Goal: Task Accomplishment & Management: Use online tool/utility

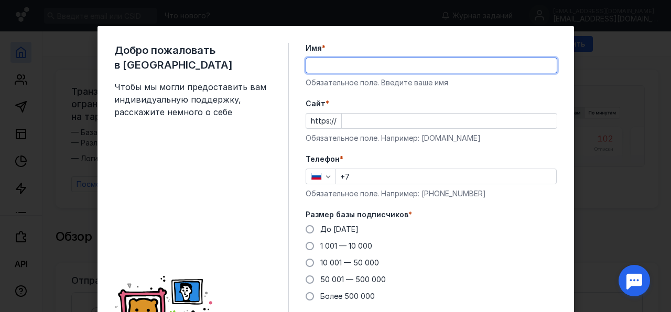
type input "[PERSON_NAME]"
type input "[PHONE_NUMBER]"
click at [414, 129] on div "Cайт * https:// Обязательное поле. Например: [DOMAIN_NAME]" at bounding box center [430, 120] width 251 height 45
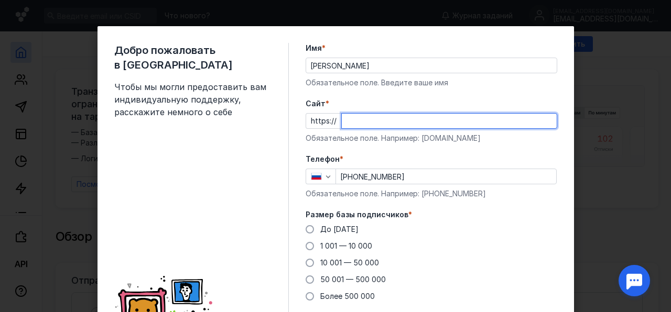
click at [367, 127] on input "Cайт *" at bounding box center [449, 121] width 215 height 15
paste input "[DOMAIN_NAME][URL]"
type input "[DOMAIN_NAME][URL]"
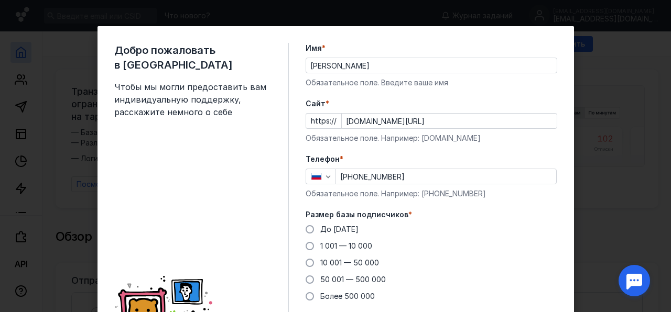
click at [300, 227] on div "Добро пожаловать в Sendsay Чтобы мы могли предоставить вам индивидуальную подде…" at bounding box center [335, 200] width 476 height 349
click at [308, 228] on span at bounding box center [309, 229] width 8 height 8
click at [0, 0] on input "До [DATE]" at bounding box center [0, 0] width 0 height 0
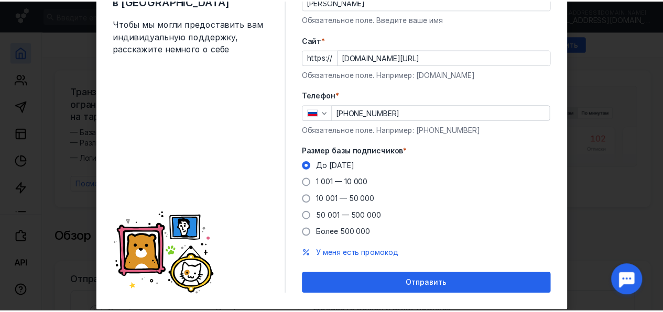
scroll to position [67, 0]
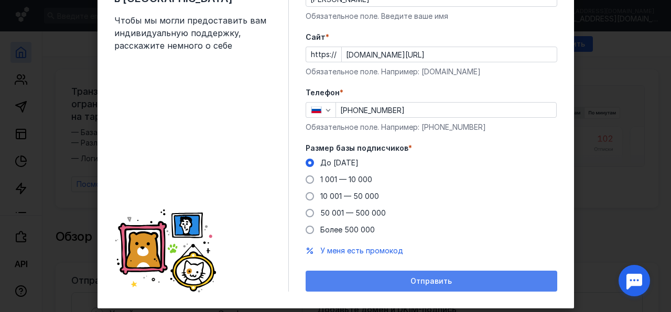
click at [425, 281] on span "Отправить" at bounding box center [430, 281] width 41 height 9
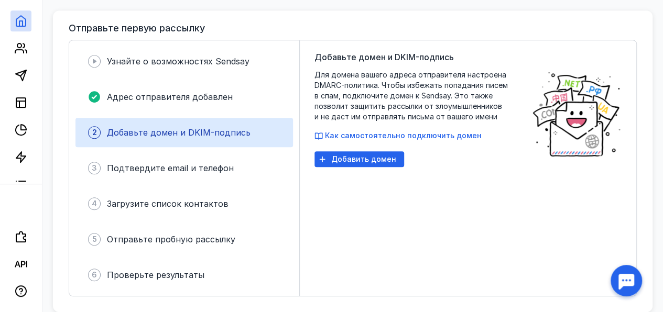
scroll to position [259, 0]
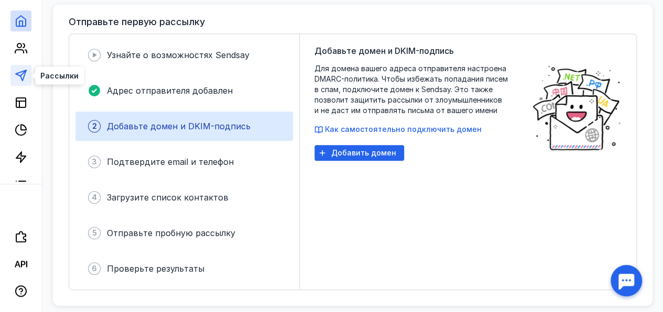
click at [18, 71] on icon at bounding box center [21, 75] width 13 height 13
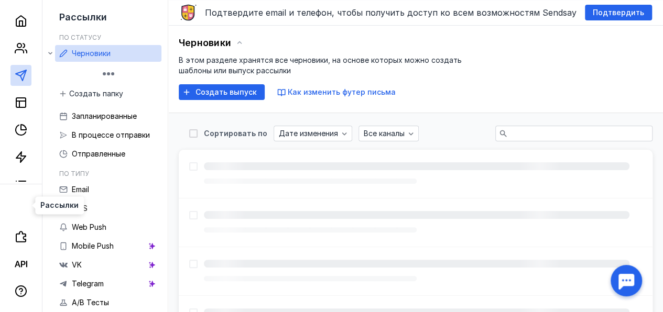
scroll to position [201, 0]
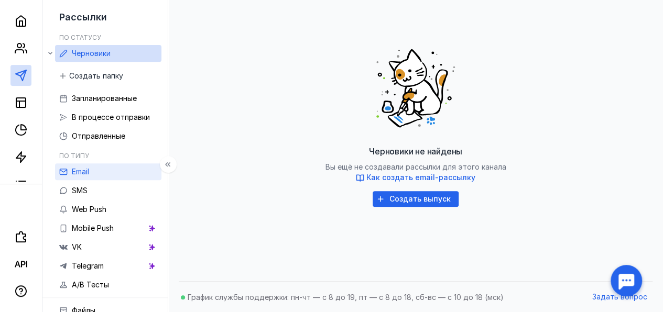
click at [84, 167] on div "Email" at bounding box center [80, 172] width 17 height 13
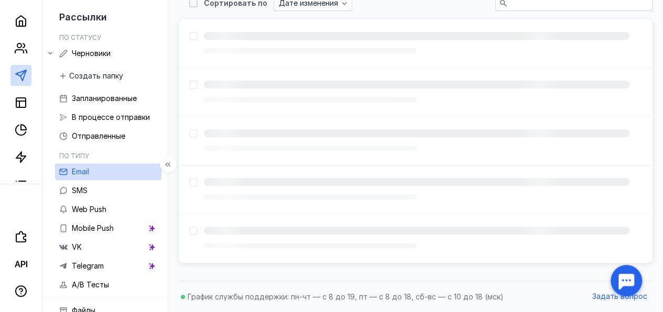
scroll to position [201, 0]
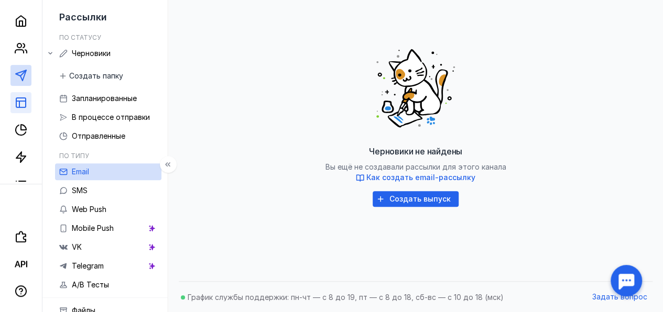
click at [25, 112] on link at bounding box center [20, 102] width 21 height 21
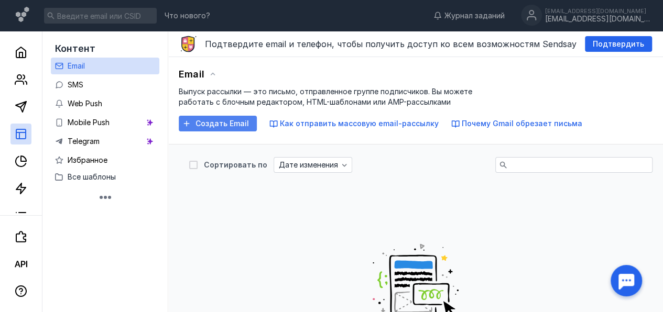
click at [226, 126] on span "Создать Email" at bounding box center [221, 123] width 53 height 9
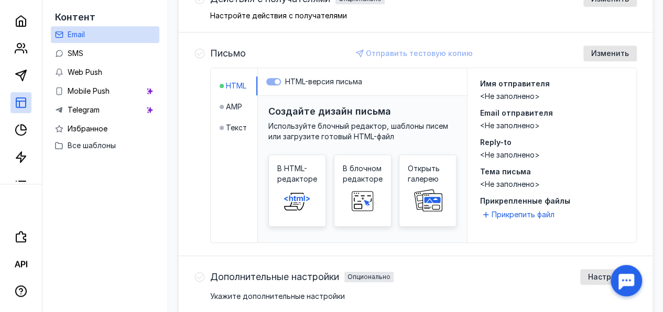
scroll to position [374, 0]
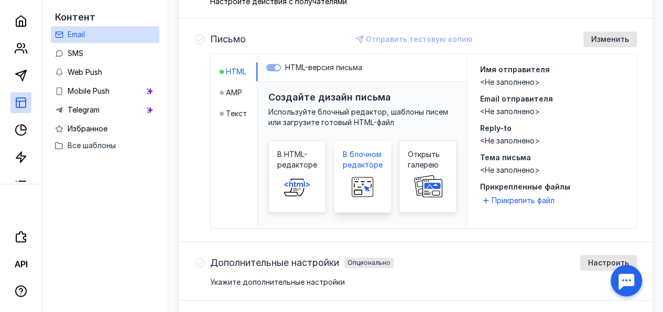
click at [365, 182] on rect at bounding box center [362, 184] width 17 height 5
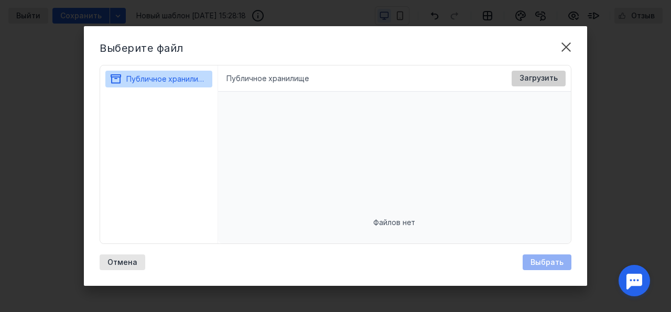
click at [542, 75] on span "Загрузить" at bounding box center [538, 78] width 38 height 9
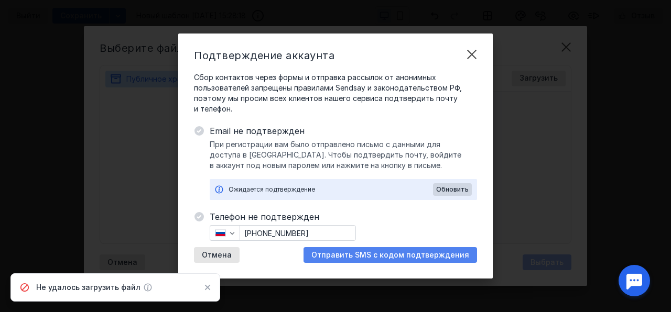
click at [367, 255] on span "Отправить SMS с кодом подтверждения" at bounding box center [390, 255] width 158 height 9
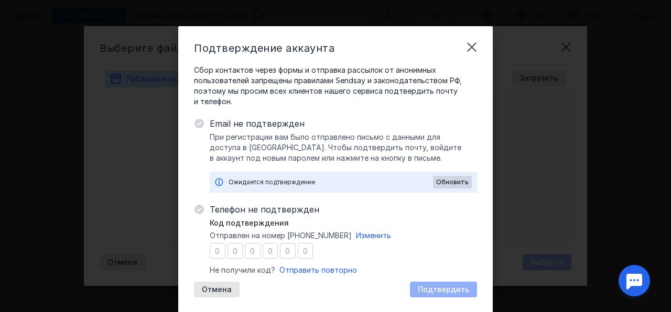
click at [214, 251] on input "number" at bounding box center [218, 251] width 16 height 16
type input "5"
type input "8"
type input "0"
type input "2"
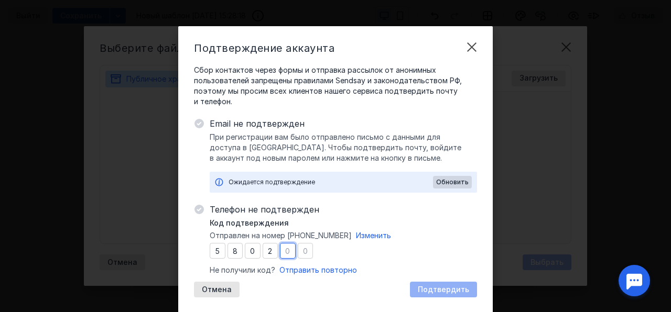
type input "2"
type input "8"
click at [426, 285] on span "Подтвердить" at bounding box center [442, 289] width 51 height 9
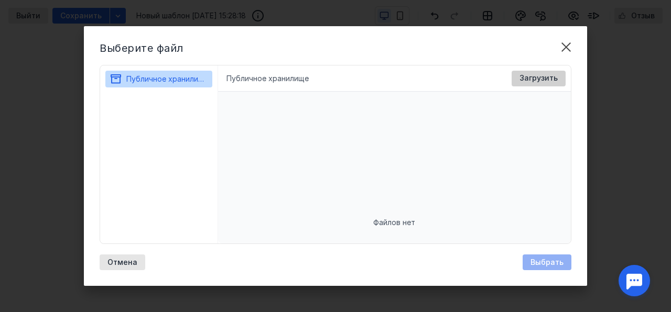
click at [543, 76] on span "Загрузить" at bounding box center [538, 78] width 38 height 9
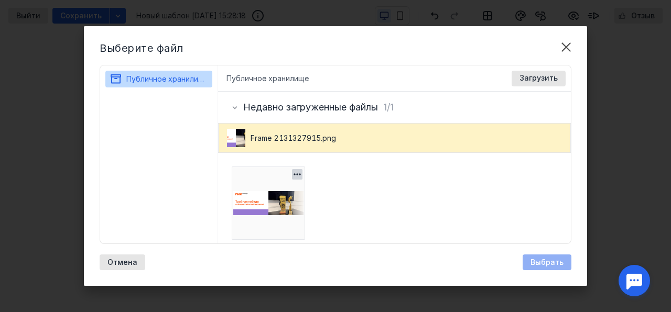
click at [290, 214] on img at bounding box center [268, 203] width 73 height 73
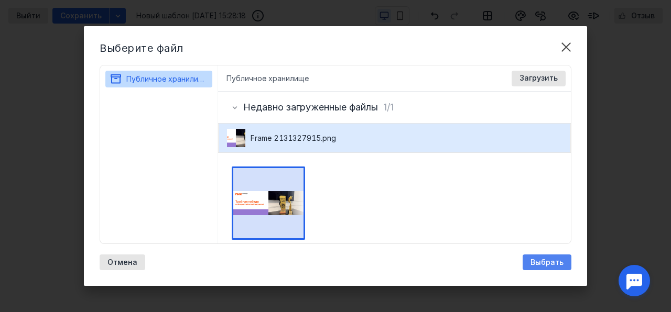
click at [545, 261] on span "Выбрать" at bounding box center [546, 262] width 33 height 9
